Goal: Task Accomplishment & Management: Manage account settings

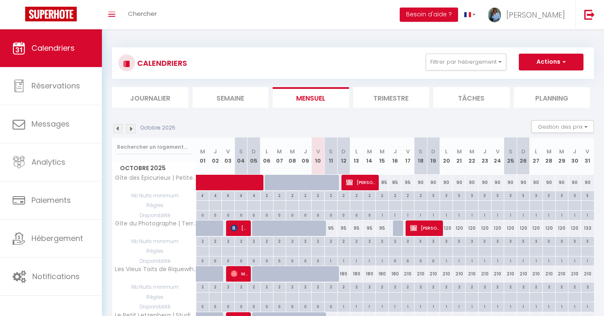
click at [133, 129] on img at bounding box center [130, 128] width 9 height 9
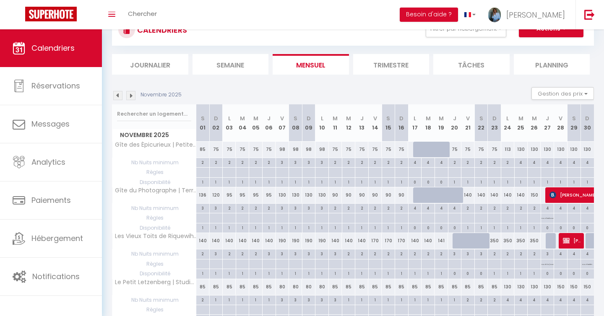
scroll to position [54, 0]
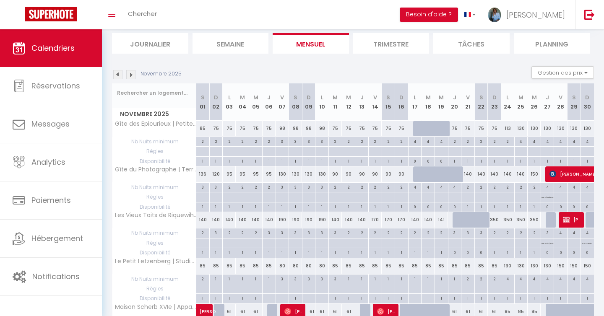
click at [130, 75] on img at bounding box center [130, 74] width 9 height 9
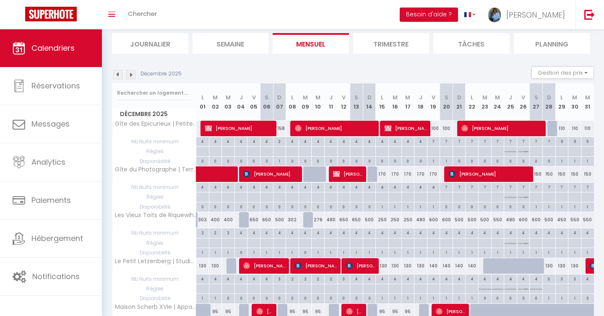
click at [246, 224] on div at bounding box center [245, 220] width 13 height 16
type input "480"
select select "1"
type input "Jeu 04 Décembre 2025"
type input "Ven 05 Décembre 2025"
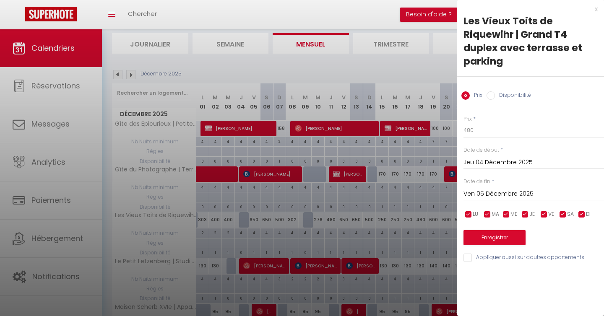
drag, startPoint x: 491, startPoint y: 98, endPoint x: 527, endPoint y: 141, distance: 56.3
click at [491, 98] on input "Disponibilité" at bounding box center [491, 95] width 8 height 8
radio input "true"
radio input "false"
click at [500, 235] on button "Enregistrer" at bounding box center [495, 238] width 62 height 15
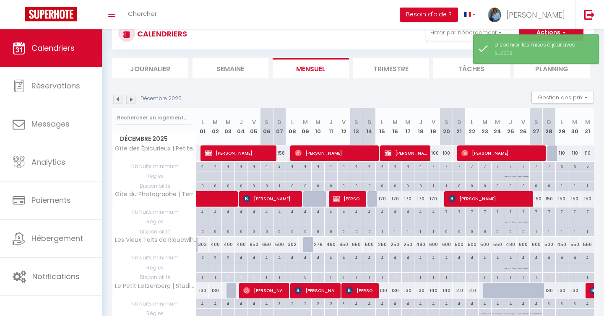
scroll to position [57, 0]
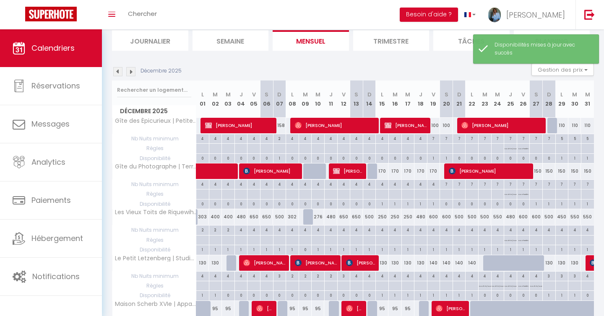
click at [308, 221] on div at bounding box center [309, 217] width 13 height 16
select select "1"
type input "Mar 09 Décembre 2025"
type input "Mer 10 Décembre 2025"
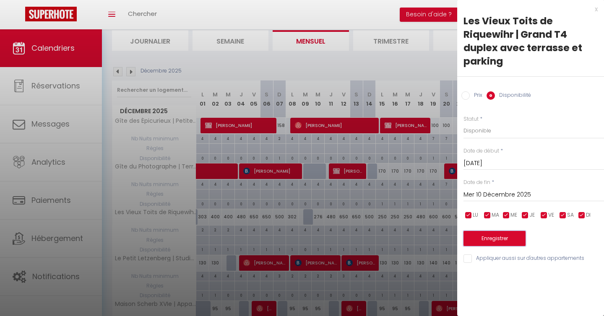
click at [501, 239] on button "Enregistrer" at bounding box center [495, 238] width 62 height 15
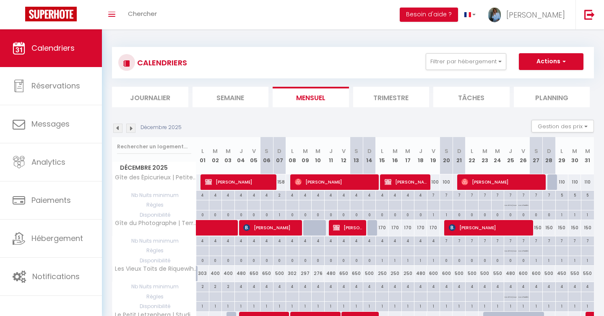
scroll to position [0, 0]
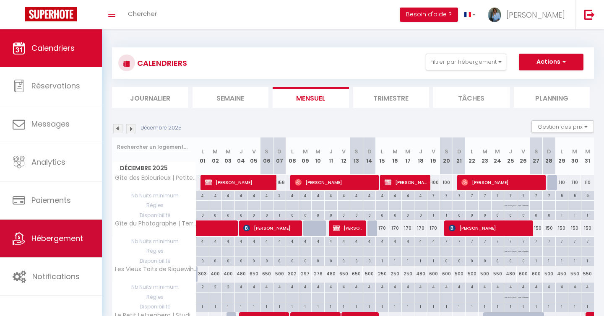
click at [52, 233] on span "Hébergement" at bounding box center [57, 238] width 52 height 10
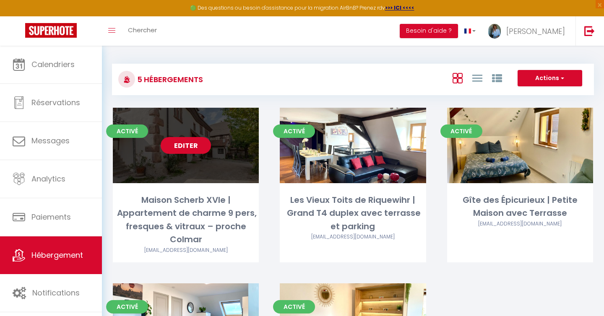
click at [185, 146] on link "Editer" at bounding box center [186, 145] width 50 height 17
click at [182, 141] on link "Editer" at bounding box center [186, 145] width 50 height 17
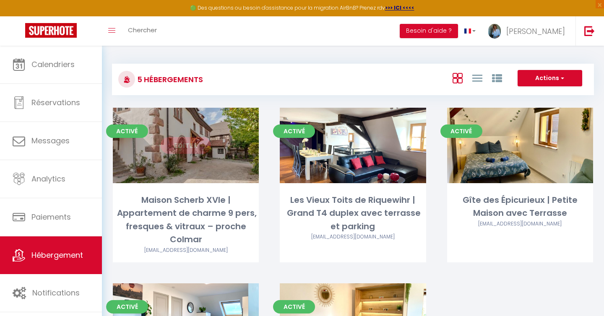
click at [179, 143] on link "Editer" at bounding box center [186, 145] width 50 height 17
click at [175, 147] on link "Editer" at bounding box center [186, 145] width 50 height 17
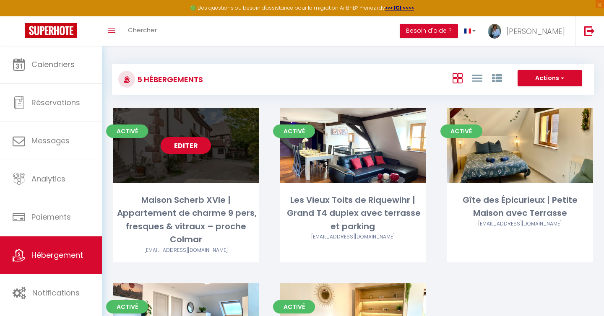
click at [181, 146] on link "Editer" at bounding box center [186, 145] width 50 height 17
click at [188, 145] on link "Editer" at bounding box center [186, 145] width 50 height 17
click at [184, 151] on link "Editer" at bounding box center [186, 145] width 50 height 17
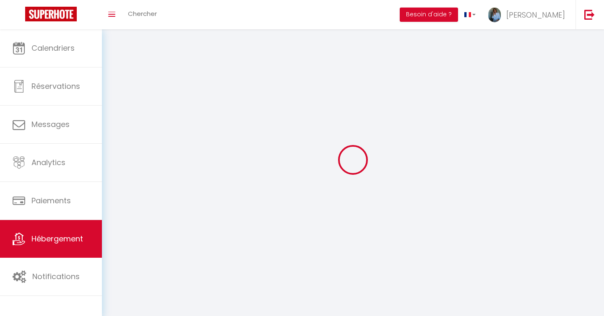
select select
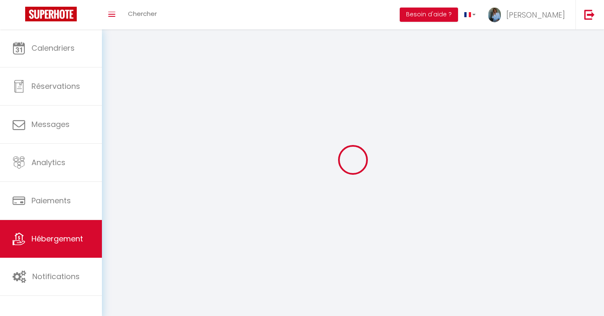
select select "1"
select select
checkbox input "false"
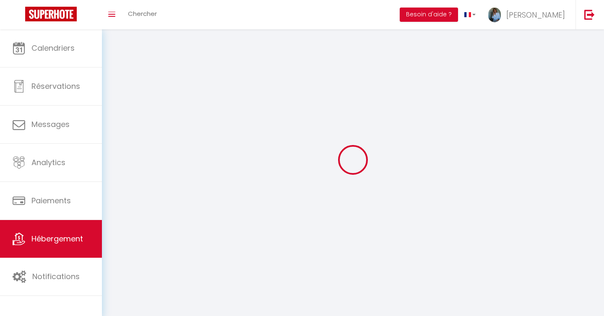
checkbox input "false"
select select "28"
select select
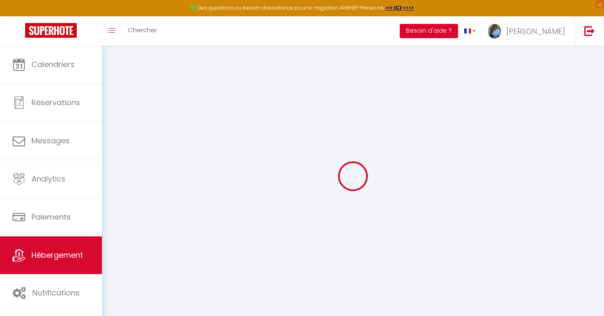
select select
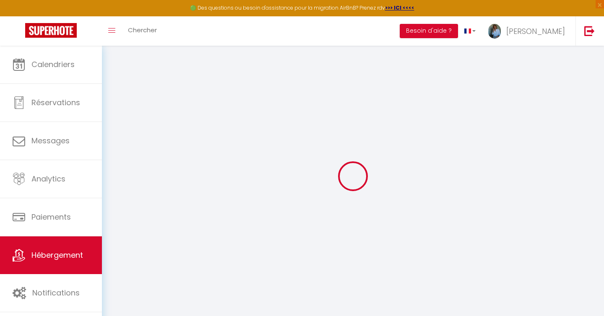
select select
checkbox input "false"
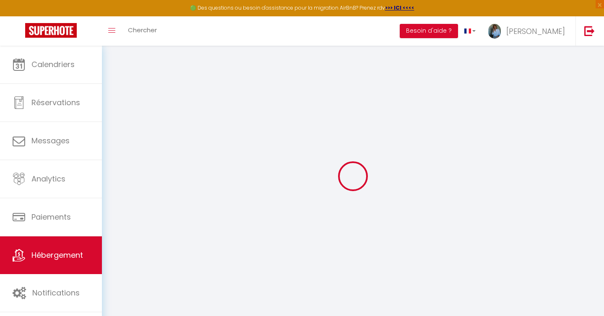
select select
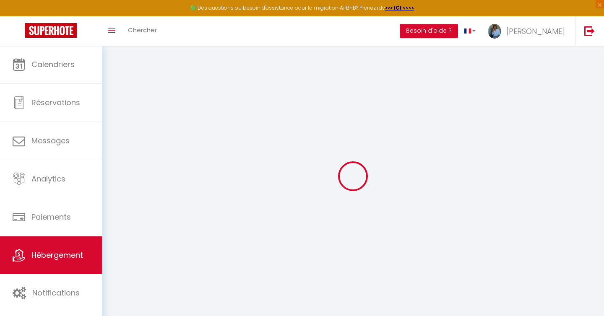
select select
checkbox input "false"
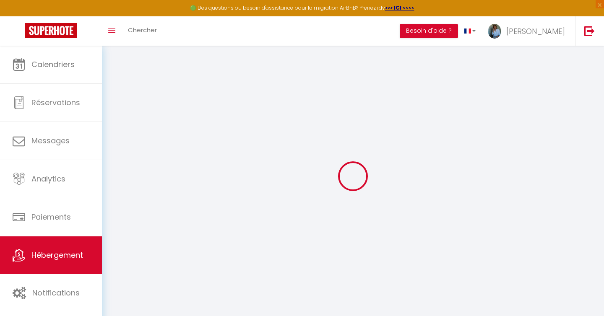
checkbox input "false"
select select
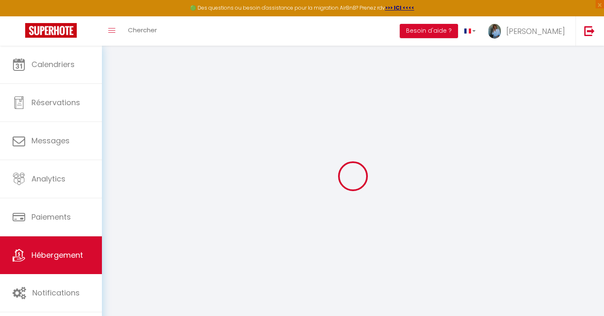
select select
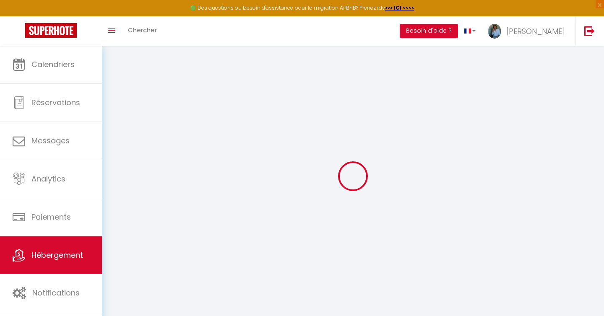
checkbox input "false"
select select
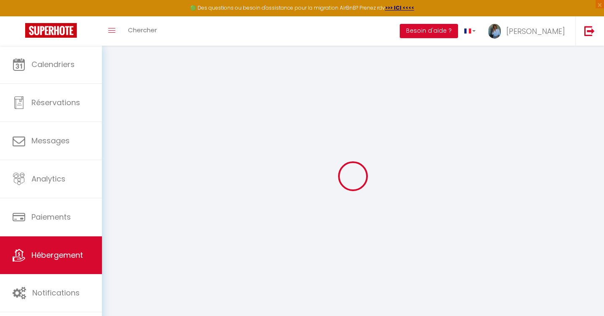
select select
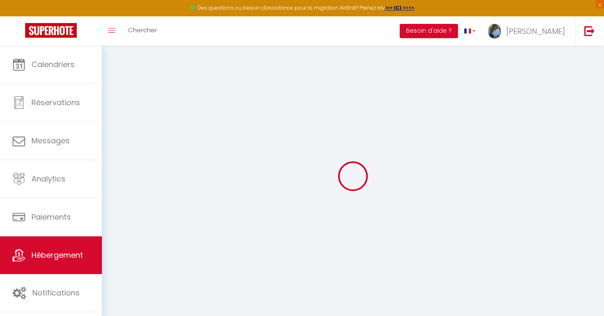
select select
checkbox input "false"
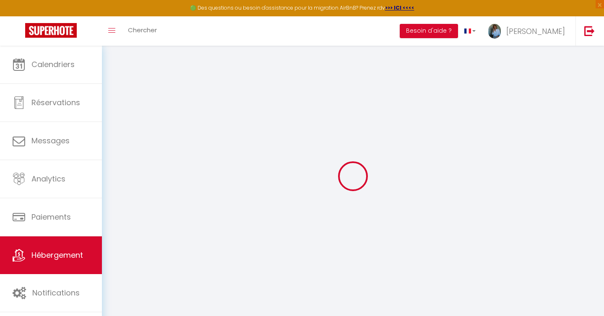
checkbox input "false"
select select
type input "Maison Scherb XVIe | Appartement de charme 9 pers, fresques & vitraux – proche …"
type input "Eric"
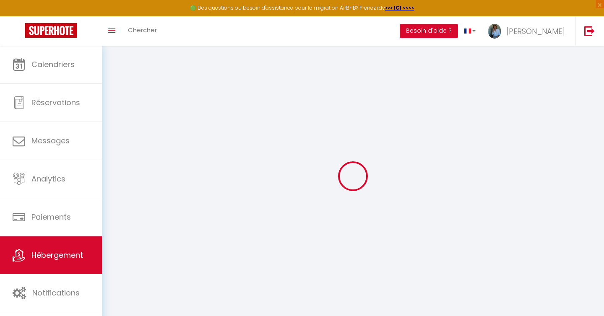
type input "Kuntzmann"
type input "BÂLE"
select select "9"
select select "4"
type input "75"
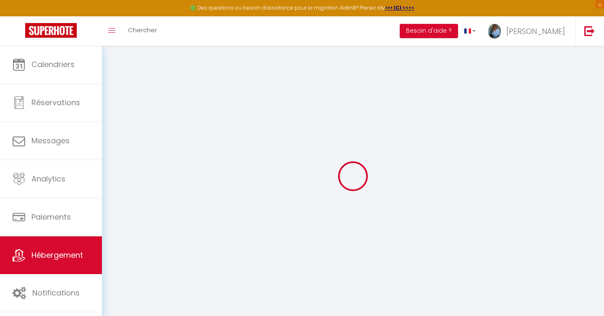
type input "10"
type input "100"
type input "0.55"
type input "350"
select select
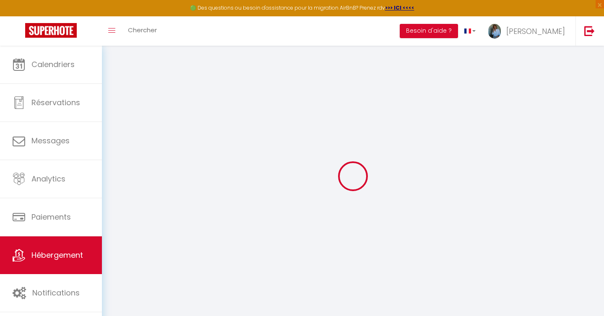
select select
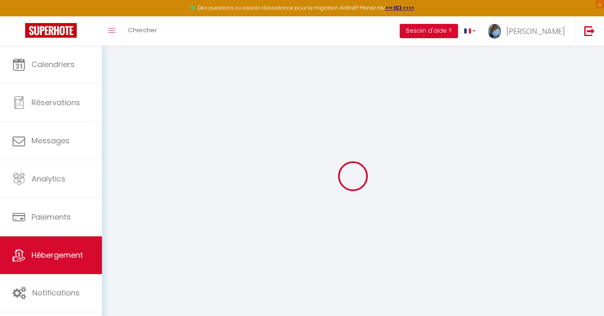
type input "72 Rue des Trois Épis"
type input "68230"
type input "Niedermorschwihr"
type input "[PERSON_NAME][EMAIL_ADDRESS][DOMAIN_NAME]"
select select "16040"
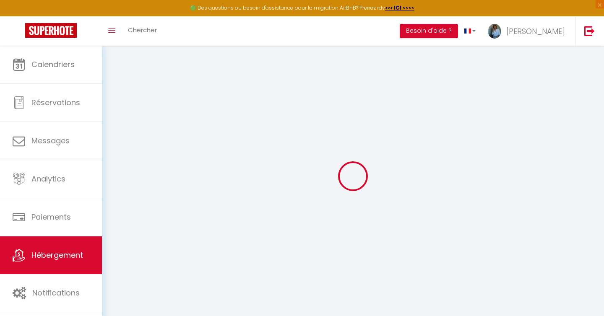
checkbox input "false"
type input "0"
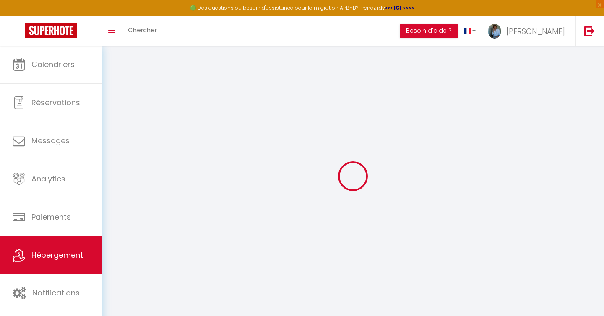
type input "0"
select select
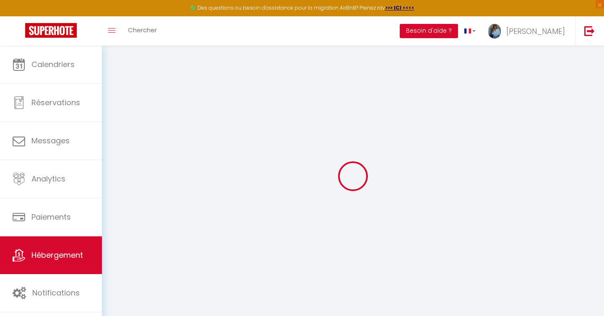
select select
checkbox input "false"
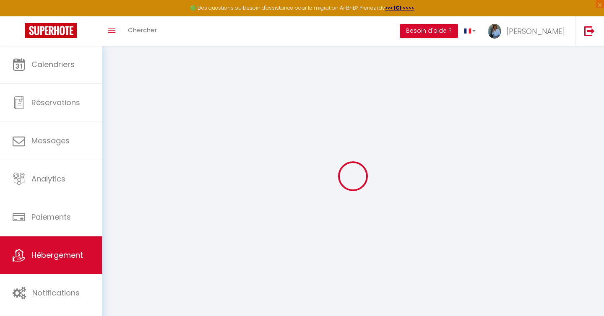
checkbox input "false"
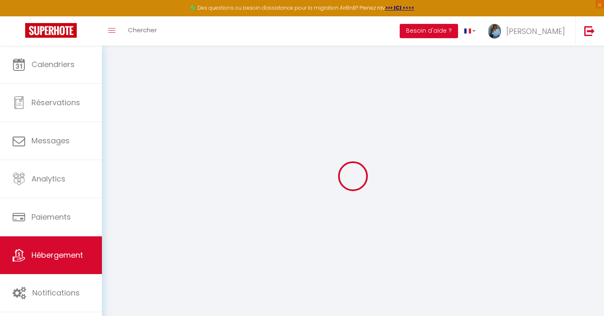
checkbox input "false"
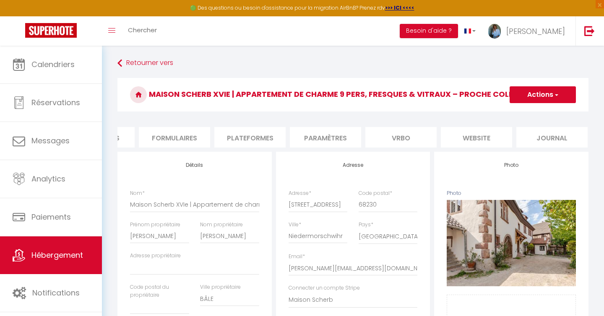
scroll to position [0, 360]
click at [463, 135] on li "website" at bounding box center [473, 137] width 71 height 21
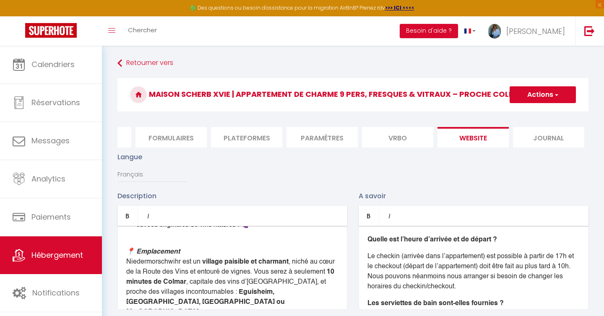
scroll to position [596, 0]
